Goal: Transaction & Acquisition: Subscribe to service/newsletter

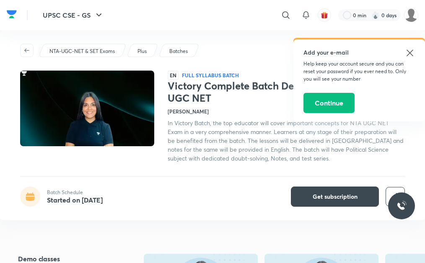
click at [407, 57] on icon at bounding box center [410, 53] width 10 height 10
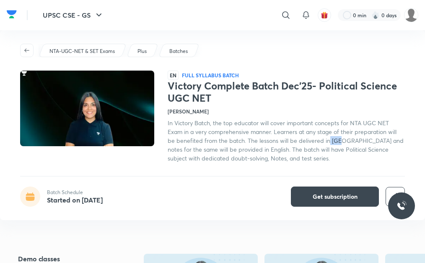
drag, startPoint x: 329, startPoint y: 142, endPoint x: 338, endPoint y: 142, distance: 8.8
click at [338, 142] on span "In Victory Batch, the top educator will cover important concepts for NTA UGC NE…" at bounding box center [286, 140] width 236 height 43
click at [267, 169] on div "NTA-UGC-NET & SET Exams Plus Batches EN Full Syllabus Batch Victory Complete Ba…" at bounding box center [212, 125] width 425 height 190
drag, startPoint x: 329, startPoint y: 141, endPoint x: 340, endPoint y: 141, distance: 10.9
click at [340, 141] on span "In Victory Batch, the top educator will cover important concepts for NTA UGC NE…" at bounding box center [286, 140] width 236 height 43
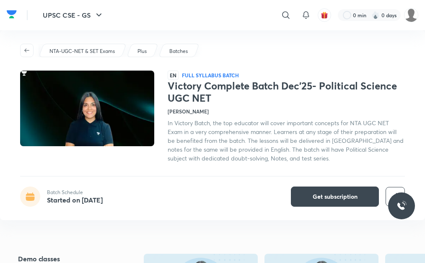
click at [347, 164] on div "NTA-UGC-NET & SET Exams Plus Batches EN Full Syllabus Batch Victory Complete Ba…" at bounding box center [212, 125] width 425 height 190
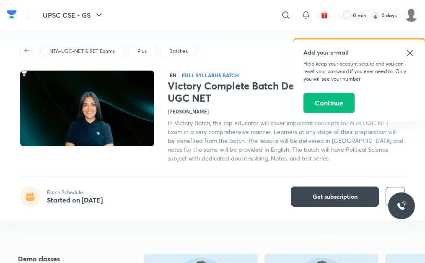
click at [409, 52] on icon at bounding box center [410, 53] width 10 height 10
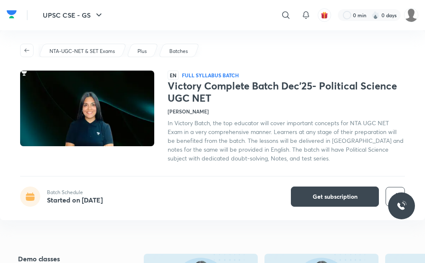
click at [188, 112] on h4 "Supreet Dhamija" at bounding box center [188, 111] width 41 height 8
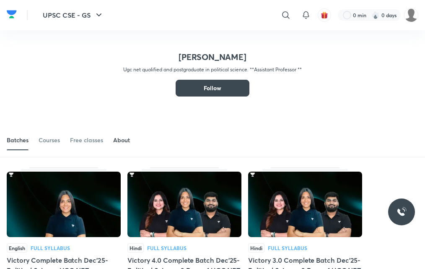
click at [130, 140] on div "About" at bounding box center [121, 140] width 17 height 8
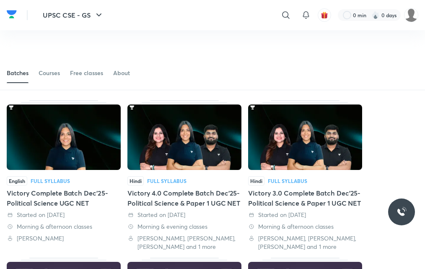
scroll to position [55, 0]
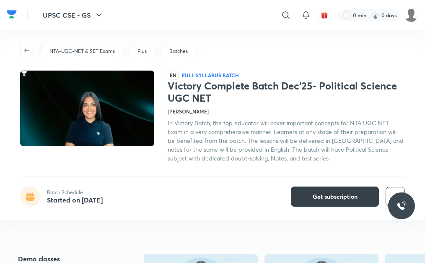
click at [328, 196] on span "Get subscription" at bounding box center [335, 196] width 45 height 8
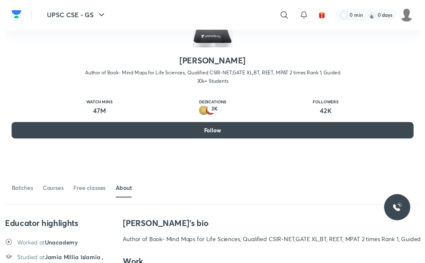
scroll to position [67, 0]
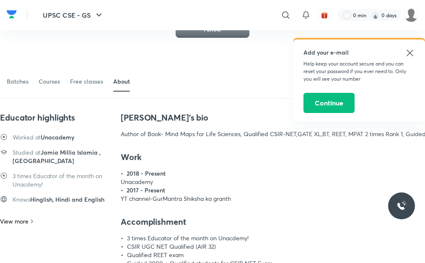
click at [409, 57] on icon at bounding box center [410, 53] width 10 height 10
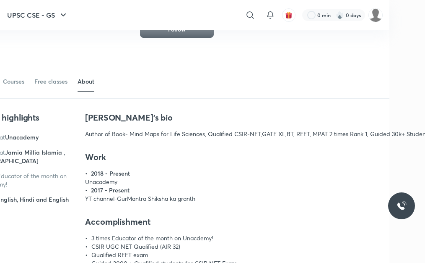
scroll to position [67, 51]
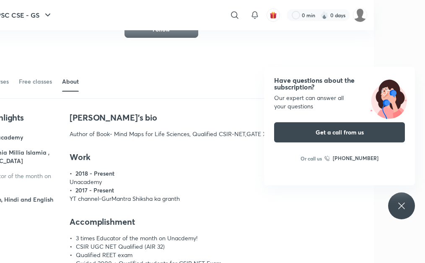
click at [400, 208] on icon at bounding box center [402, 206] width 10 height 10
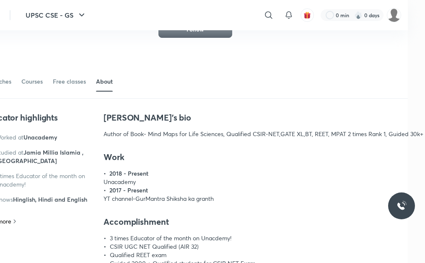
scroll to position [67, 9]
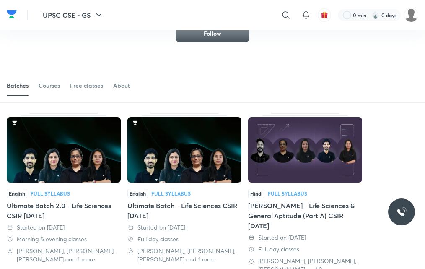
scroll to position [46, 0]
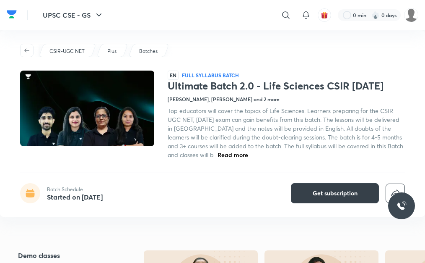
click at [331, 190] on span "Get subscription" at bounding box center [335, 193] width 45 height 8
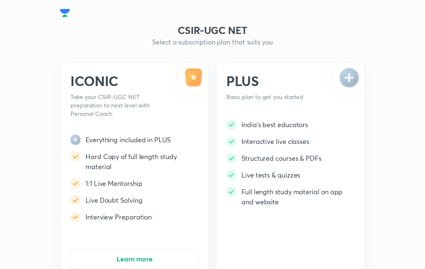
scroll to position [42, 0]
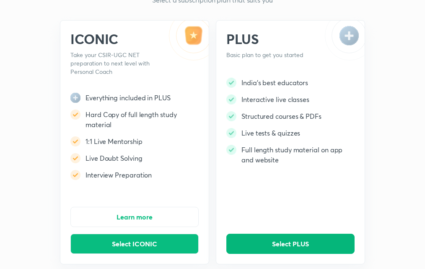
click at [289, 243] on span "Select PLUS" at bounding box center [290, 244] width 37 height 8
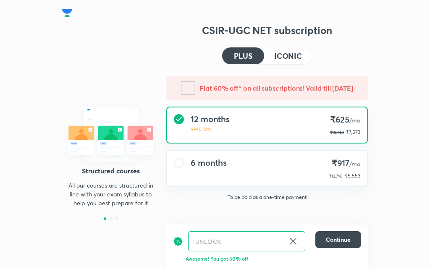
click at [260, 161] on div "6 months ₹917 /mo ₹13,748 ₹5,553" at bounding box center [267, 168] width 200 height 35
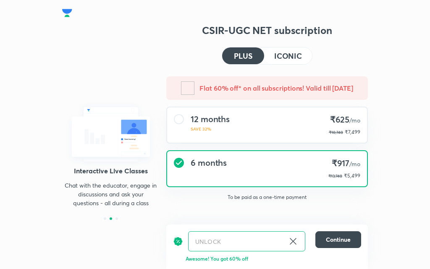
click at [298, 48] on button "ICONIC" at bounding box center [288, 55] width 48 height 17
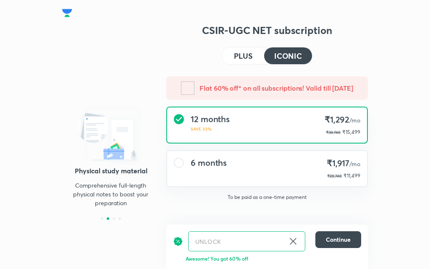
click at [253, 176] on div "6 months ₹1,917 /mo ₹28,748 ₹11,499" at bounding box center [267, 168] width 200 height 35
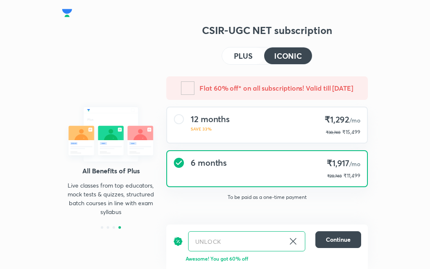
click at [310, 122] on div "12 months SAVE 33% ₹1,292 /mo ₹38,748 ₹15,499" at bounding box center [267, 124] width 200 height 35
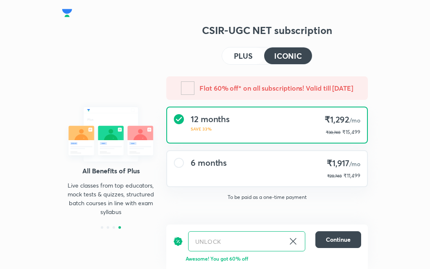
click at [248, 55] on h4 "PLUS" at bounding box center [243, 56] width 18 height 8
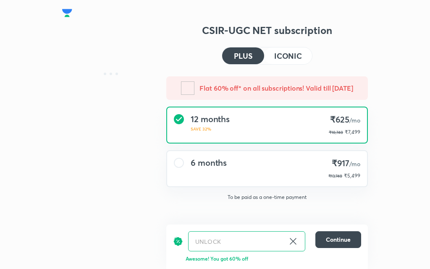
click at [257, 129] on div "12 months SAVE 32% ₹625 /mo ₹18,748 ₹7,499" at bounding box center [267, 124] width 200 height 35
click at [288, 54] on h4 "ICONIC" at bounding box center [288, 56] width 28 height 8
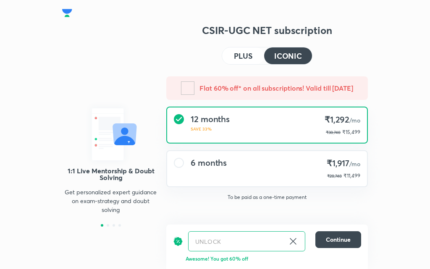
click at [293, 100] on div "Flat 60% off* on all subscriptions! Valid till [DATE] months SAVE 33% ₹1,292 /m…" at bounding box center [266, 141] width 201 height 131
